Goal: Communication & Community: Share content

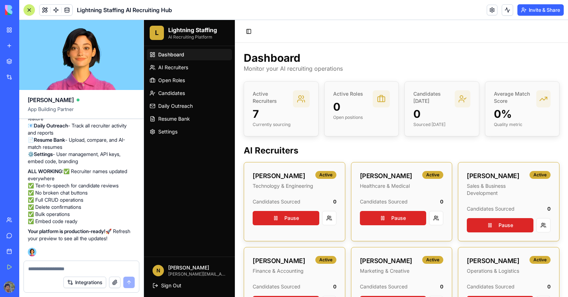
scroll to position [182, 0]
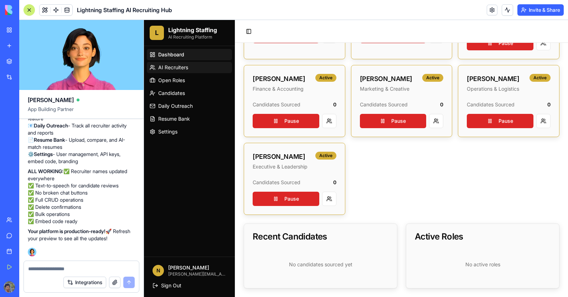
click at [174, 67] on span "AI Recruiters" at bounding box center [173, 67] width 30 height 7
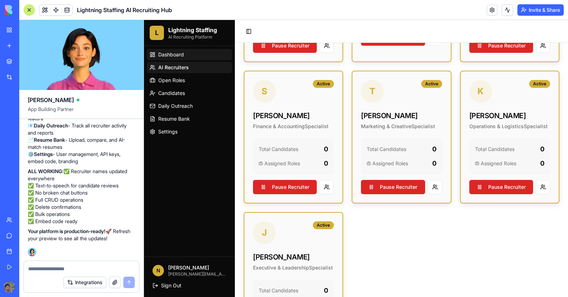
click at [176, 55] on span "Dashboard" at bounding box center [171, 54] width 26 height 7
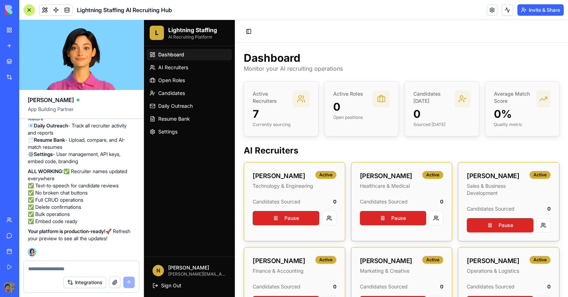
click at [290, 116] on h3 "7" at bounding box center [273, 113] width 40 height 13
click at [361, 107] on h3 "0" at bounding box center [348, 106] width 30 height 13
click at [438, 100] on p "Candidates [DATE]" at bounding box center [434, 97] width 41 height 14
click at [162, 105] on span "Daily Outreach" at bounding box center [175, 105] width 35 height 7
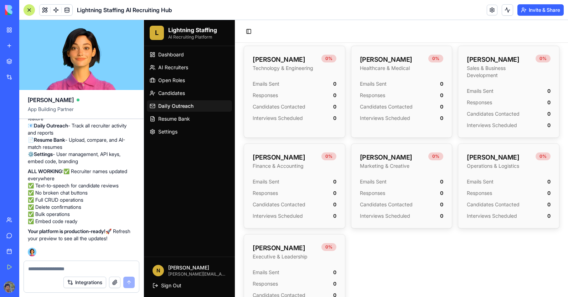
scroll to position [321, 0]
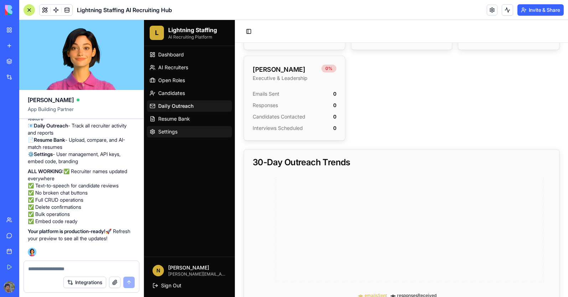
click at [181, 132] on link "Settings" at bounding box center [189, 131] width 85 height 11
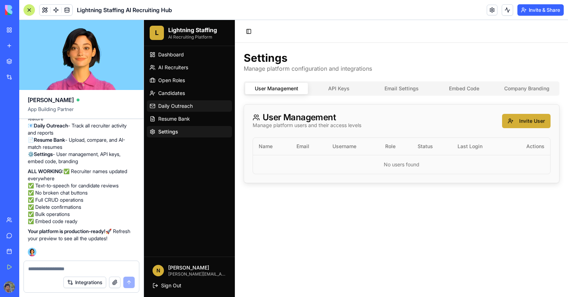
click at [187, 102] on link "Daily Outreach" at bounding box center [189, 105] width 85 height 11
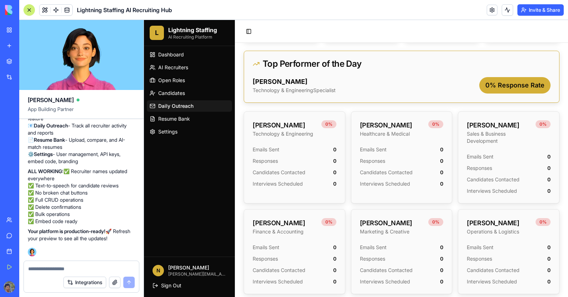
scroll to position [178, 0]
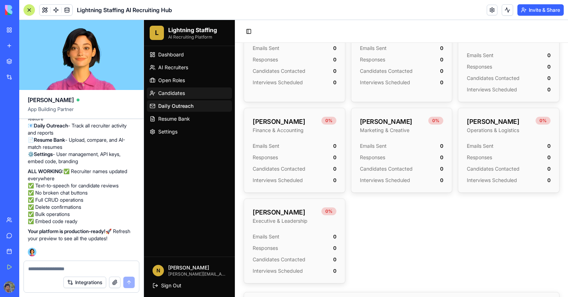
click at [182, 97] on link "Candidates" at bounding box center [189, 92] width 85 height 11
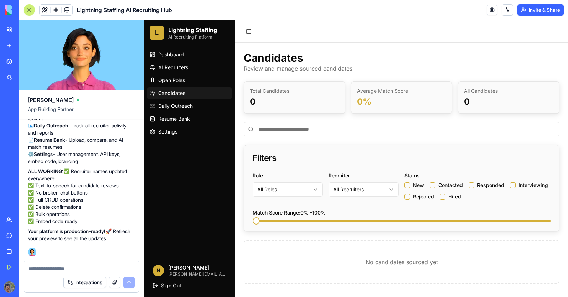
scroll to position [6894, 0]
click at [180, 95] on span "Candidates" at bounding box center [171, 93] width 27 height 7
drag, startPoint x: 98, startPoint y: 181, endPoint x: 100, endPoint y: 188, distance: 7.4
click at [100, 165] on p "📊 Dashboard - Overview with all 7 renamed recruiters 👥 AI Recruiters - [PERSON_…" at bounding box center [81, 108] width 107 height 114
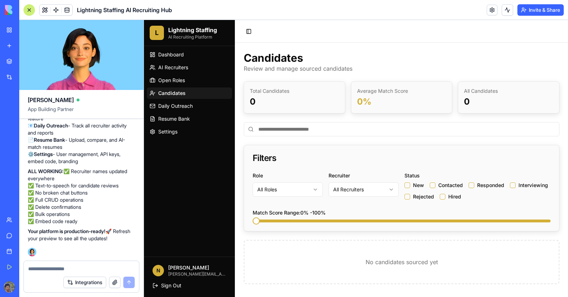
copy p "text-to-speech feature"
click at [47, 269] on textarea at bounding box center [81, 268] width 107 height 7
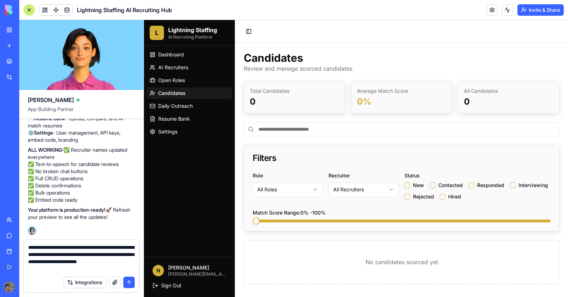
scroll to position [6916, 0]
click at [170, 68] on span "AI Recruiters" at bounding box center [173, 67] width 30 height 7
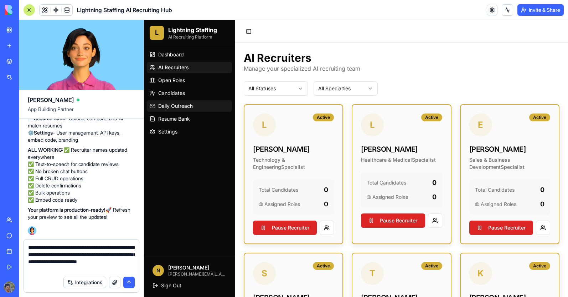
click at [168, 108] on span "Daily Outreach" at bounding box center [175, 105] width 35 height 7
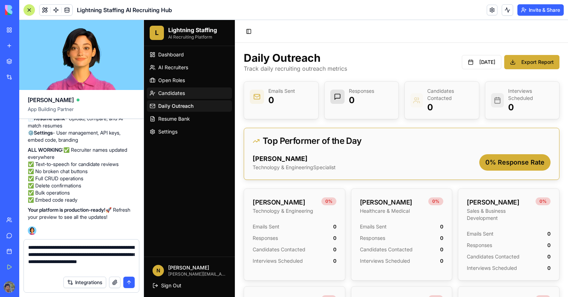
click at [176, 96] on span "Candidates" at bounding box center [171, 93] width 27 height 7
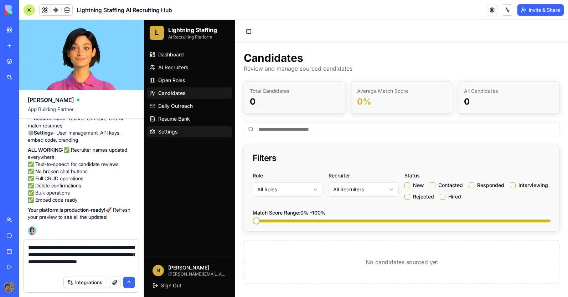
click at [180, 132] on link "Settings" at bounding box center [189, 131] width 85 height 11
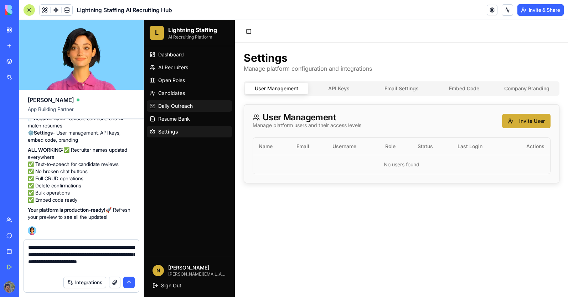
click at [180, 104] on span "Daily Outreach" at bounding box center [175, 105] width 35 height 7
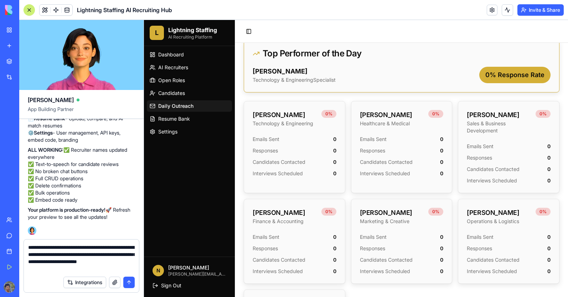
scroll to position [71, 0]
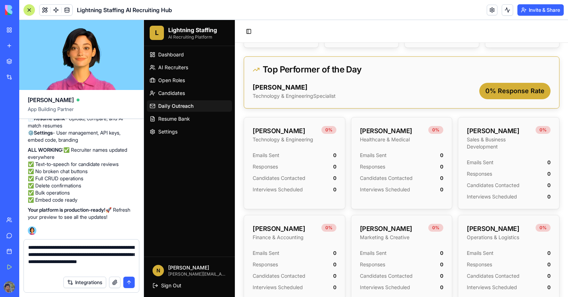
click at [85, 267] on textarea "**********" at bounding box center [81, 258] width 107 height 29
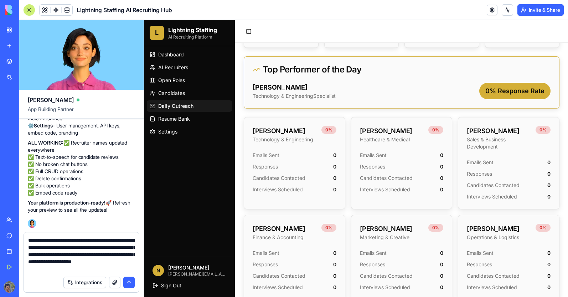
drag, startPoint x: 65, startPoint y: 263, endPoint x: 62, endPoint y: 265, distance: 4.0
click at [130, 269] on textarea "**********" at bounding box center [81, 254] width 107 height 36
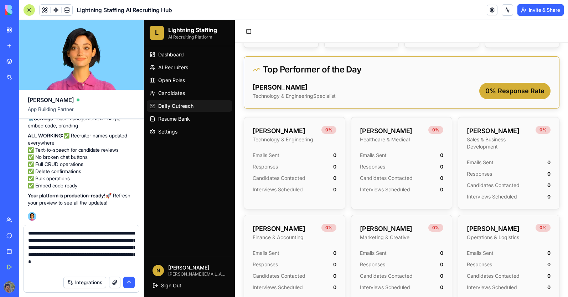
type textarea "**********"
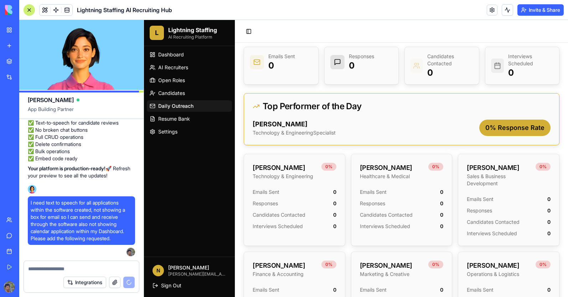
scroll to position [0, 0]
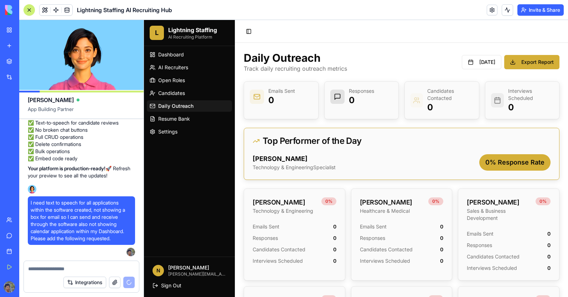
click at [45, 272] on div "Integrations" at bounding box center [81, 282] width 115 height 20
click at [45, 268] on textarea at bounding box center [81, 268] width 107 height 7
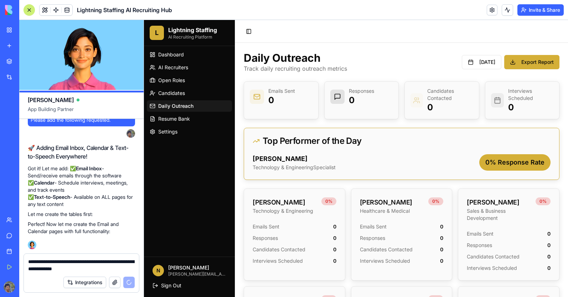
scroll to position [7127, 0]
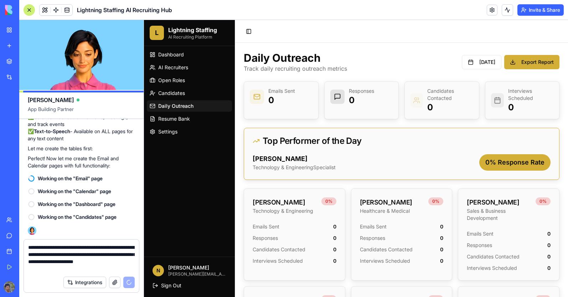
drag, startPoint x: 64, startPoint y: 268, endPoint x: 89, endPoint y: 269, distance: 25.0
click at [89, 269] on textarea "**********" at bounding box center [81, 258] width 107 height 29
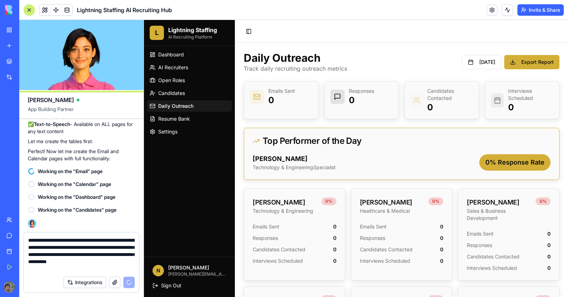
type textarea "**********"
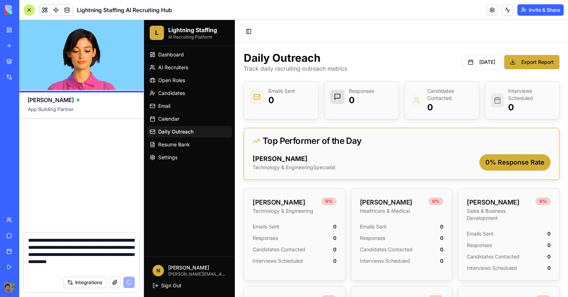
scroll to position [7939, 0]
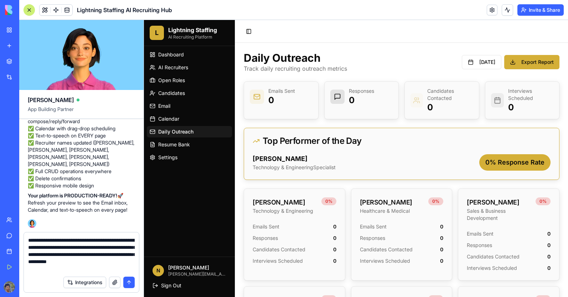
drag, startPoint x: 131, startPoint y: 285, endPoint x: 119, endPoint y: 272, distance: 17.4
click at [130, 285] on button "submit" at bounding box center [128, 281] width 11 height 11
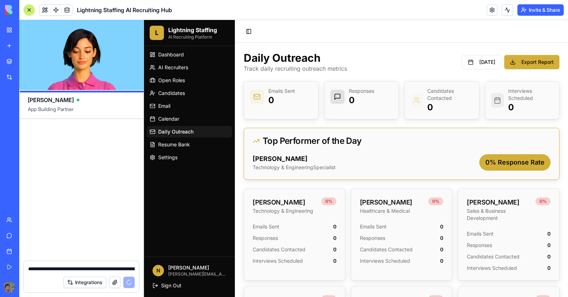
scroll to position [8436, 0]
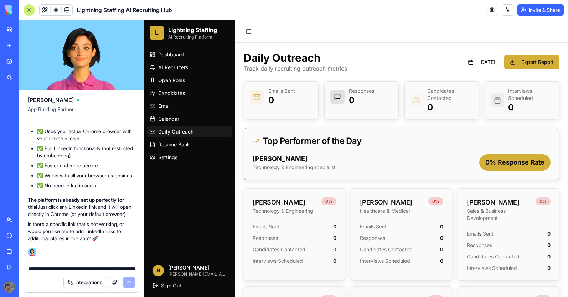
click at [38, 265] on textarea "**********" at bounding box center [81, 268] width 107 height 7
click at [40, 270] on textarea "**********" at bounding box center [81, 268] width 107 height 7
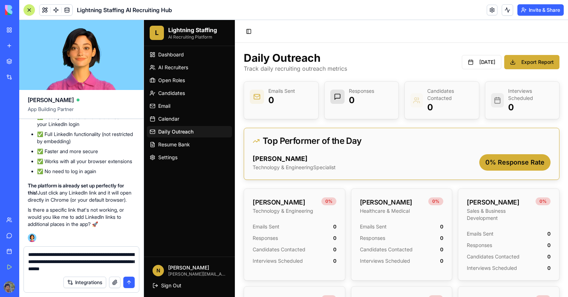
type textarea "**********"
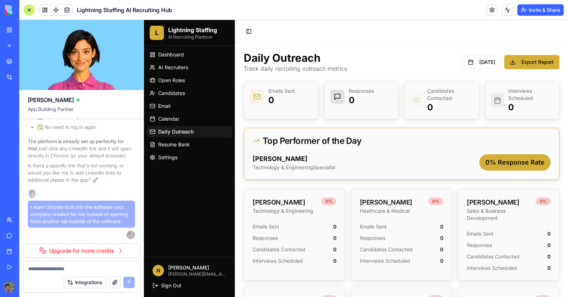
scroll to position [8498, 0]
click at [76, 214] on span "I want Chrome built into the software your company created for me instead of op…" at bounding box center [82, 213] width 102 height 21
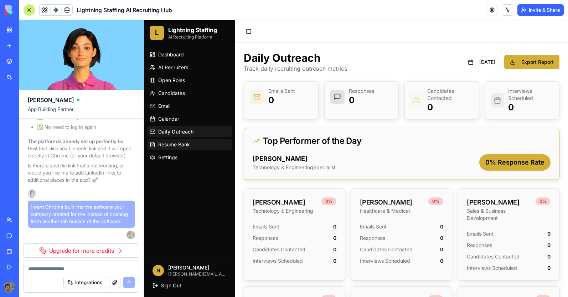
click at [168, 144] on span "Resume Bank" at bounding box center [174, 144] width 32 height 7
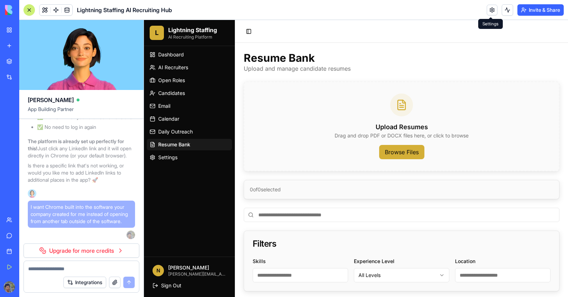
drag, startPoint x: 491, startPoint y: 7, endPoint x: 498, endPoint y: 21, distance: 15.0
click at [491, 7] on link at bounding box center [492, 10] width 11 height 11
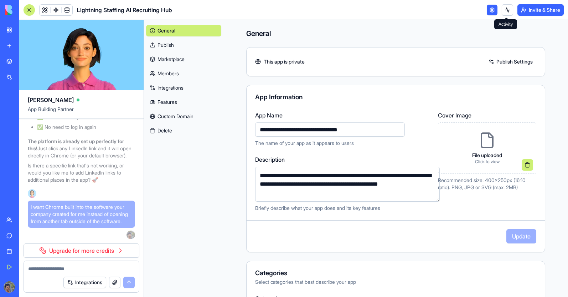
click at [503, 10] on button at bounding box center [507, 9] width 11 height 11
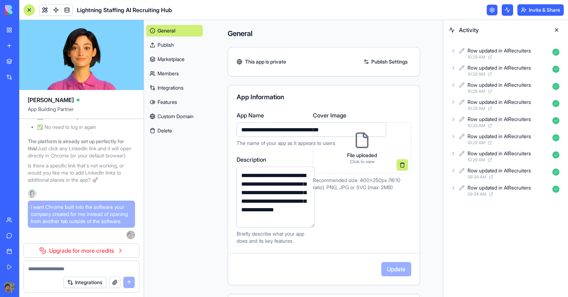
click at [498, 10] on div "Invite & Share" at bounding box center [525, 9] width 77 height 11
click at [490, 13] on link at bounding box center [492, 10] width 11 height 11
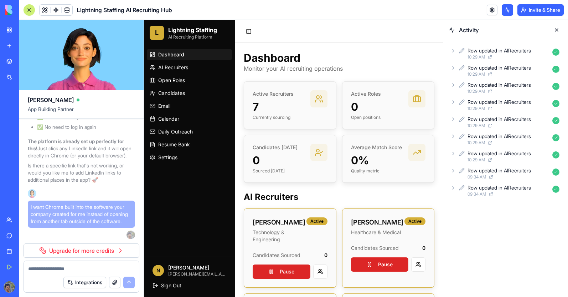
click at [554, 30] on button at bounding box center [556, 29] width 11 height 11
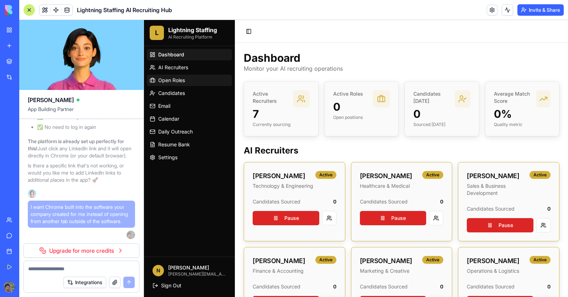
click at [167, 76] on link "Open Roles" at bounding box center [189, 80] width 85 height 11
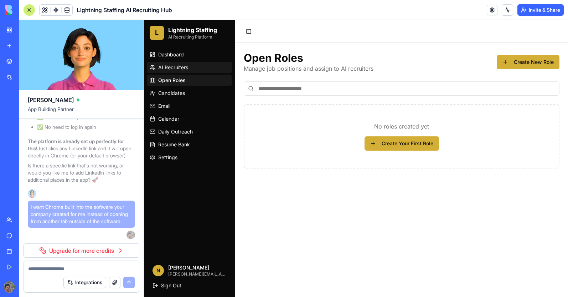
click at [171, 70] on span "AI Recruiters" at bounding box center [173, 67] width 30 height 7
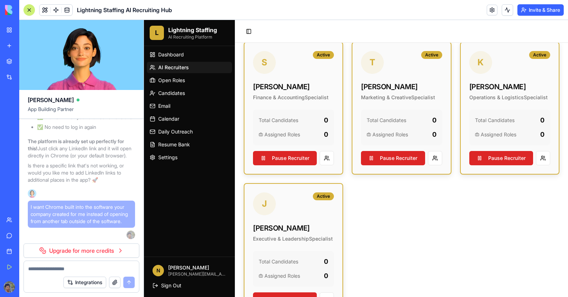
scroll to position [214, 0]
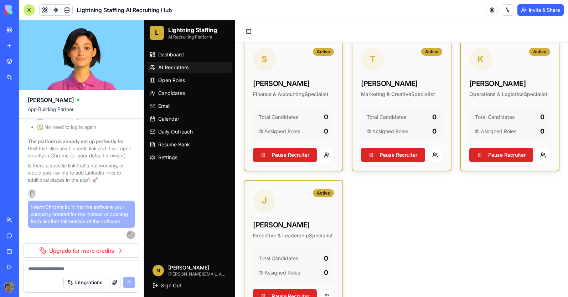
click at [167, 164] on div "Dashboard AI Recruiters Open Roles Candidates Email Calendar Daily Outreach Res…" at bounding box center [189, 106] width 91 height 120
click at [167, 159] on span "Settings" at bounding box center [167, 157] width 19 height 7
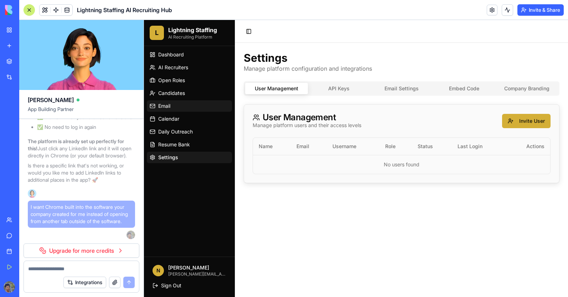
click at [161, 103] on span "Email" at bounding box center [164, 105] width 12 height 7
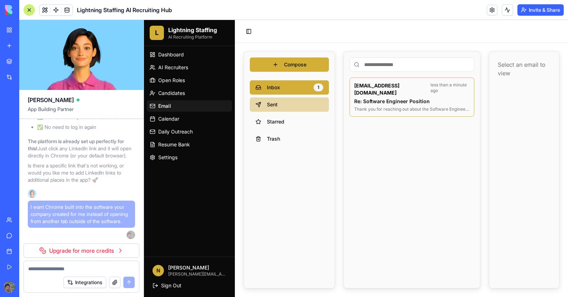
click at [286, 104] on button "Sent" at bounding box center [289, 104] width 79 height 14
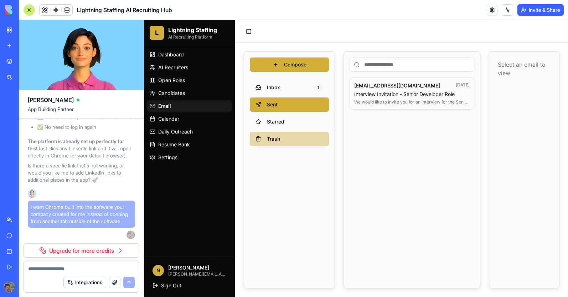
click at [267, 141] on button "Trash" at bounding box center [289, 139] width 79 height 14
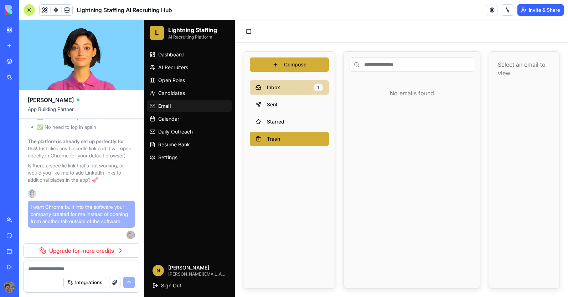
click at [289, 92] on button "Inbox 1" at bounding box center [289, 87] width 79 height 14
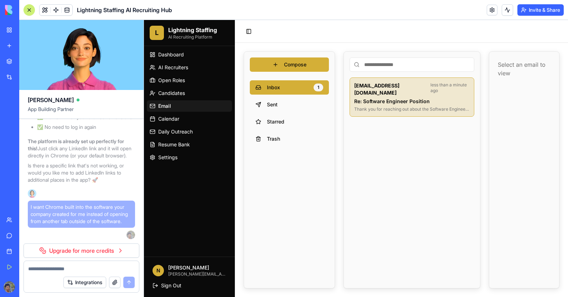
click at [391, 98] on p "Re: Software Engineer Position" at bounding box center [413, 101] width 116 height 7
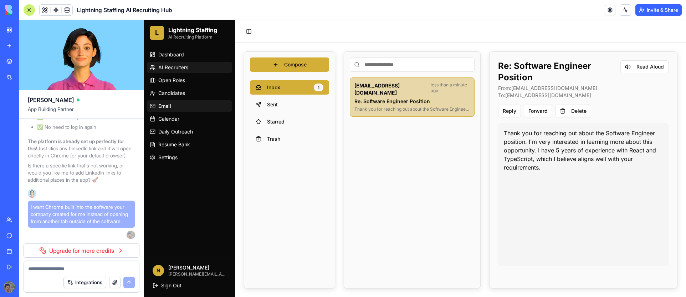
click at [188, 68] on span "AI Recruiters" at bounding box center [173, 67] width 30 height 7
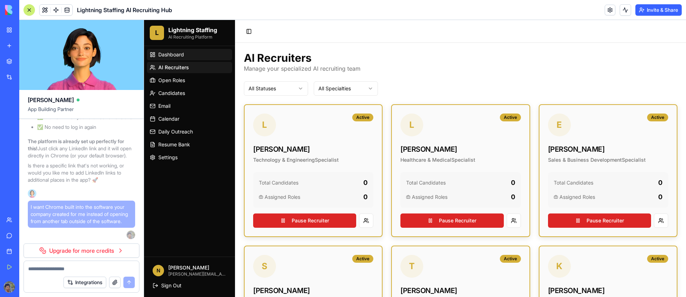
click at [178, 58] on link "Dashboard" at bounding box center [189, 54] width 85 height 11
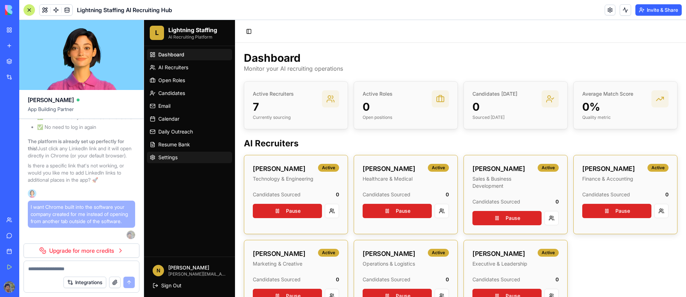
click at [163, 160] on span "Settings" at bounding box center [167, 157] width 19 height 7
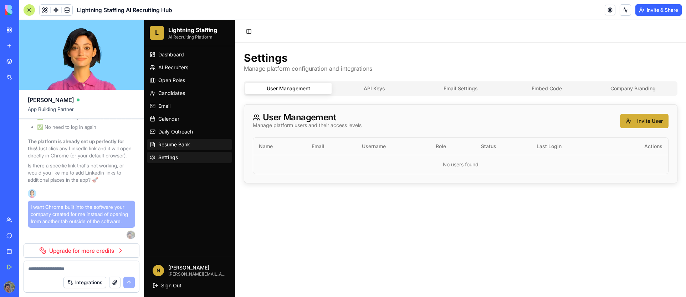
click at [188, 144] on span "Resume Bank" at bounding box center [174, 144] width 32 height 7
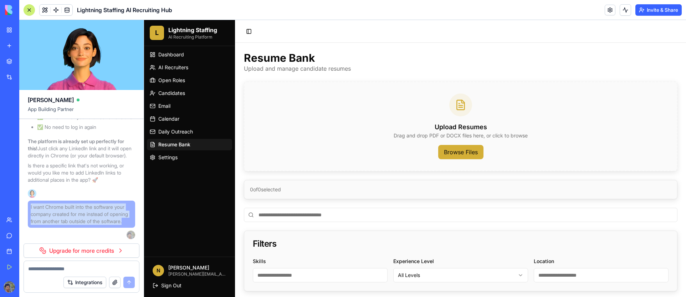
drag, startPoint x: 56, startPoint y: 223, endPoint x: 31, endPoint y: 201, distance: 33.4
click at [31, 203] on span "I want Chrome built into the software your company created for me instead of op…" at bounding box center [82, 213] width 102 height 21
copy span "I want Chrome built into the software your company created for me instead of op…"
click at [98, 213] on span "I want Chrome built into the software your company created for me instead of op…" at bounding box center [82, 213] width 102 height 21
click at [75, 172] on p "Is there a specific link that's not working, or would you like me to add Linked…" at bounding box center [81, 172] width 107 height 21
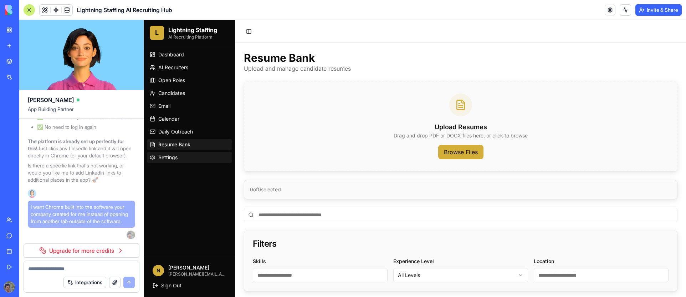
click at [162, 157] on span "Settings" at bounding box center [167, 157] width 19 height 7
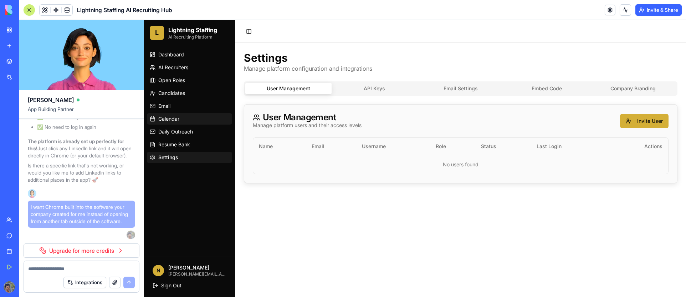
click at [180, 118] on link "Calendar" at bounding box center [189, 118] width 85 height 11
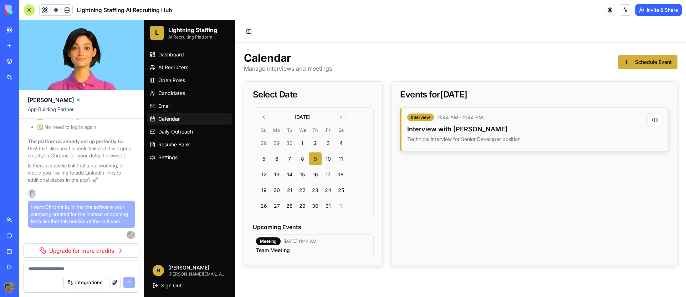
click at [568, 11] on button "Invite & Share" at bounding box center [659, 9] width 46 height 11
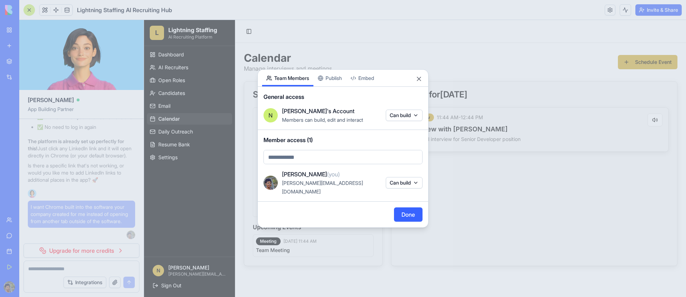
click at [404, 116] on body "My Workspace New app Marketplace Integrations Recent Lightning Staffing AI Recr…" at bounding box center [343, 148] width 686 height 297
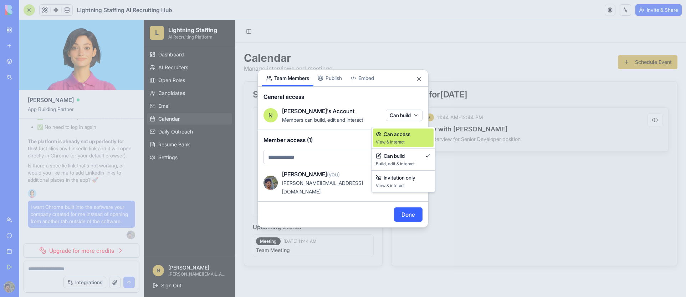
click at [401, 142] on span "View & interact" at bounding box center [403, 142] width 55 height 6
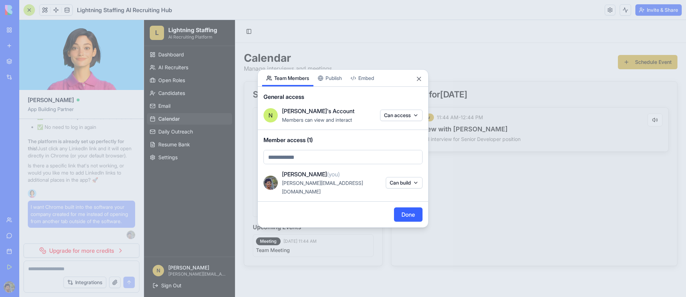
click at [397, 121] on body "My Workspace New app Marketplace Integrations Recent Lightning Staffing AI Recr…" at bounding box center [343, 148] width 686 height 297
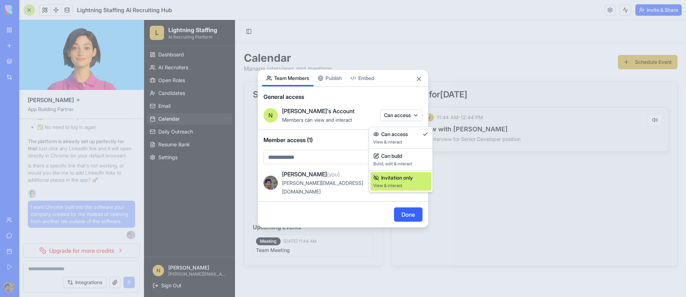
click at [396, 176] on span "Invitation only" at bounding box center [397, 177] width 32 height 7
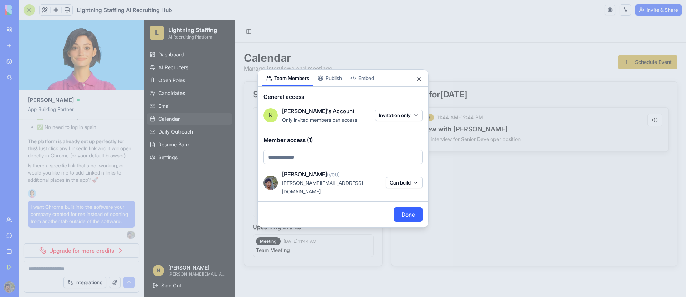
click at [345, 86] on div "Share App Team Members Publish Embed General access [PERSON_NAME]'s Account Onl…" at bounding box center [342, 148] width 171 height 158
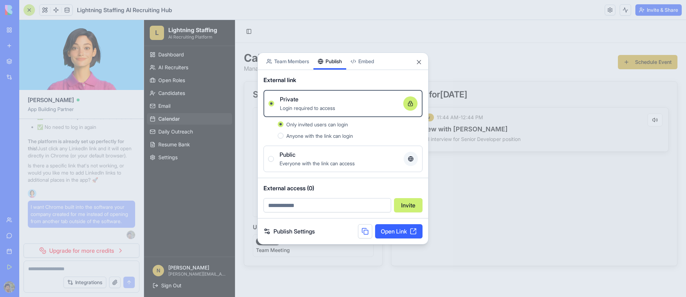
click at [311, 134] on span "Anyone with the link can login" at bounding box center [319, 136] width 67 height 6
click at [284, 134] on button "Anyone with the link can login" at bounding box center [281, 136] width 6 height 6
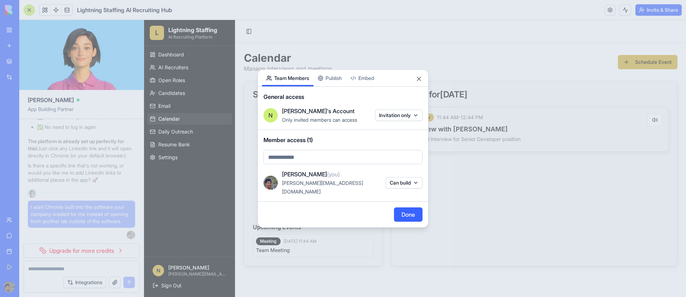
click at [302, 66] on body "My Workspace New app Marketplace Integrations Recent Lightning Staffing AI Recr…" at bounding box center [343, 148] width 686 height 297
click at [339, 85] on div "Share App Team Members Publish Embed General access [PERSON_NAME]'s Account Onl…" at bounding box center [342, 148] width 171 height 158
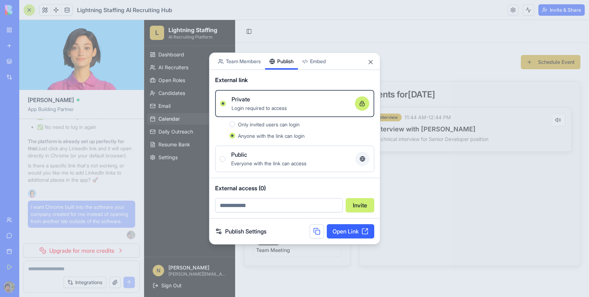
click at [349, 232] on link "Open Link" at bounding box center [350, 231] width 47 height 14
